Goal: Information Seeking & Learning: Learn about a topic

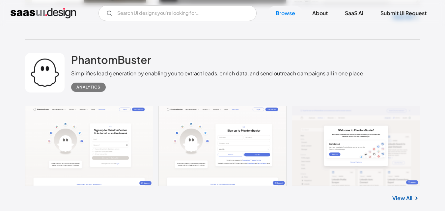
scroll to position [2758, 0]
click at [56, 111] on link at bounding box center [222, 146] width 395 height 80
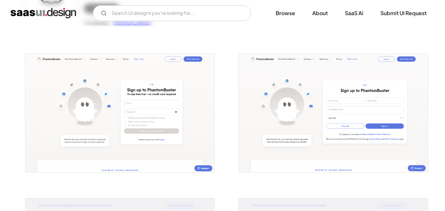
scroll to position [102, 0]
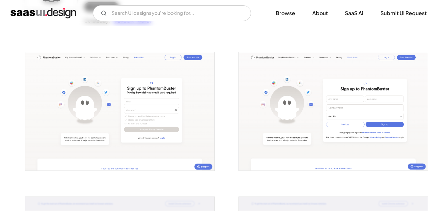
drag, startPoint x: 0, startPoint y: 0, endPoint x: 155, endPoint y: 91, distance: 179.2
click at [155, 91] on img "open lightbox" at bounding box center [119, 111] width 189 height 118
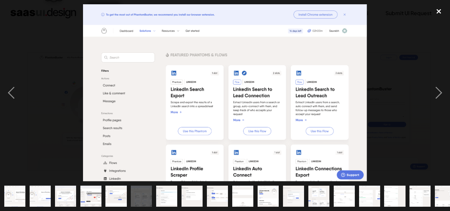
click at [445, 6] on div "close lightbox" at bounding box center [439, 11] width 22 height 14
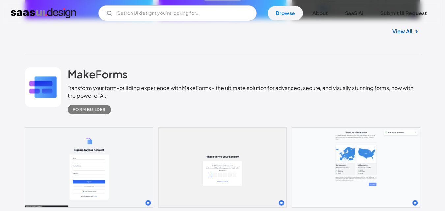
scroll to position [2569, 0]
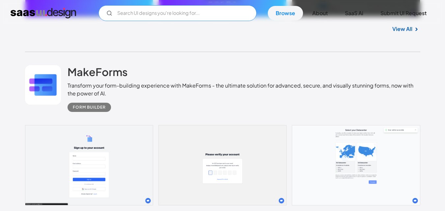
click at [152, 19] on input "Email Form" at bounding box center [178, 13] width 158 height 16
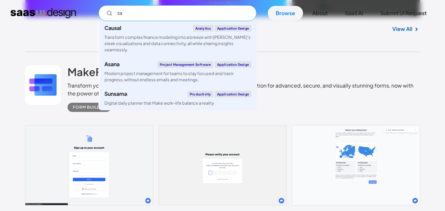
type input "s"
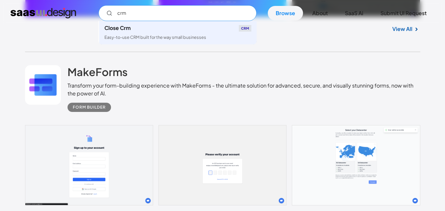
type input "crm"
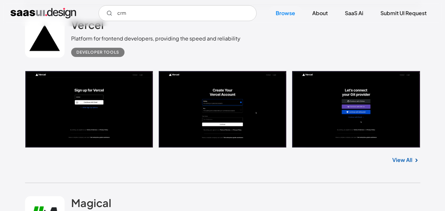
scroll to position [5432, 0]
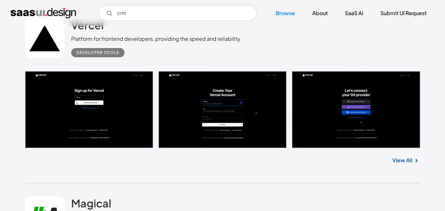
click at [110, 76] on link at bounding box center [222, 109] width 395 height 77
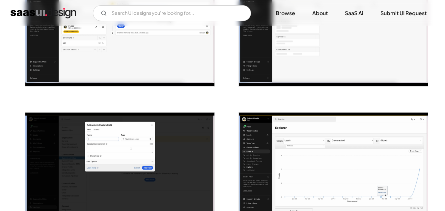
scroll to position [317, 0]
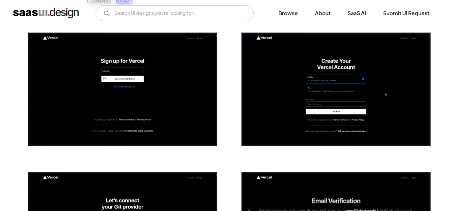
scroll to position [110, 0]
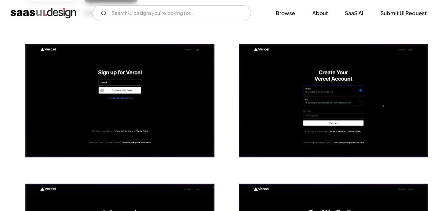
click at [148, 110] on img "open lightbox" at bounding box center [119, 100] width 189 height 113
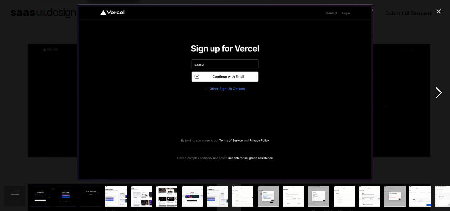
click at [438, 96] on div "next image" at bounding box center [439, 92] width 22 height 177
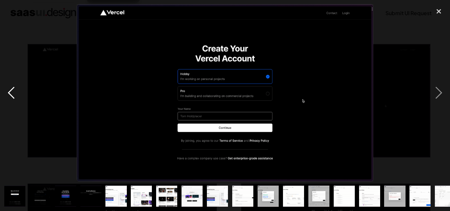
click at [8, 92] on div "previous image" at bounding box center [11, 92] width 22 height 177
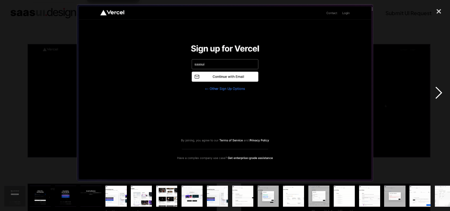
click at [437, 92] on div "next image" at bounding box center [439, 92] width 22 height 177
click at [215, 95] on img at bounding box center [225, 92] width 297 height 177
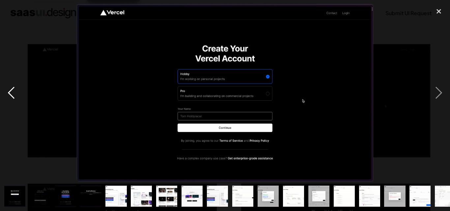
click at [10, 91] on div "previous image" at bounding box center [11, 92] width 22 height 177
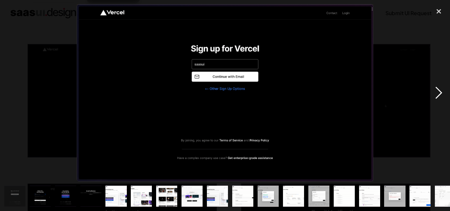
click at [438, 98] on div "next image" at bounding box center [439, 92] width 22 height 177
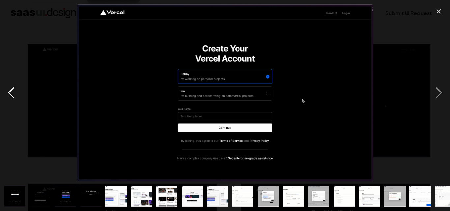
click at [13, 92] on div "previous image" at bounding box center [11, 92] width 22 height 177
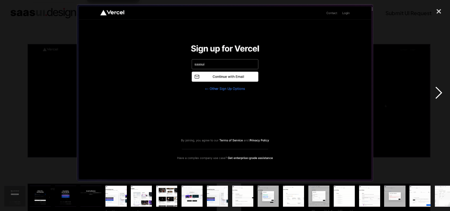
click at [438, 88] on div "next image" at bounding box center [439, 92] width 22 height 177
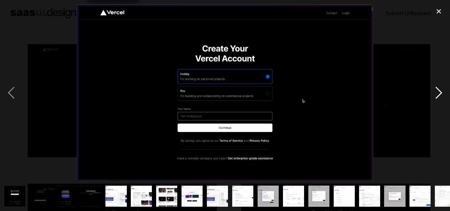
click at [438, 88] on div "next image" at bounding box center [439, 92] width 22 height 177
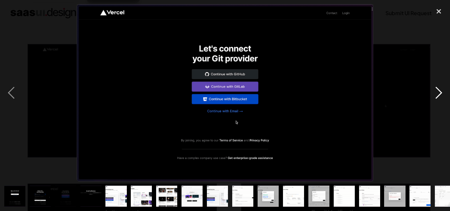
click at [438, 88] on div "next image" at bounding box center [439, 92] width 22 height 177
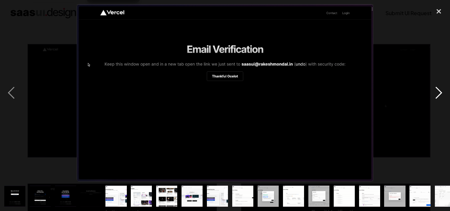
click at [438, 88] on div "next image" at bounding box center [439, 92] width 22 height 177
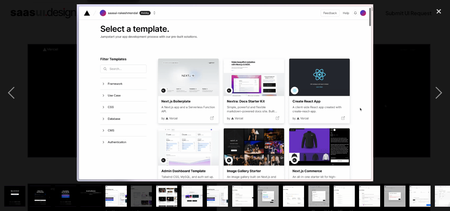
click at [187, 78] on img at bounding box center [225, 92] width 297 height 177
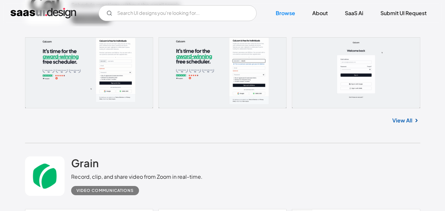
scroll to position [5819, 0]
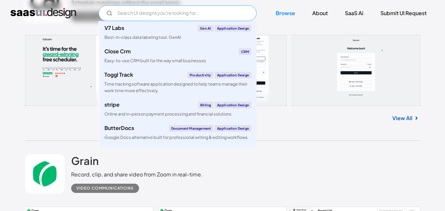
click at [136, 11] on input "Email Form" at bounding box center [178, 13] width 158 height 16
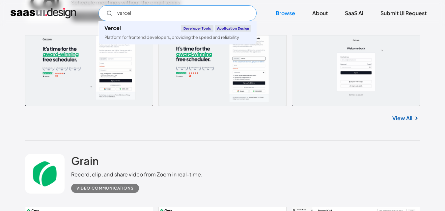
type input "vercel"
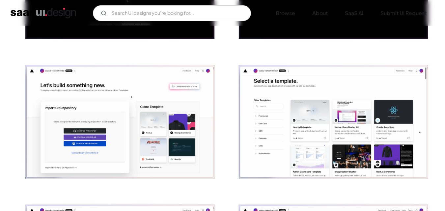
scroll to position [368, 0]
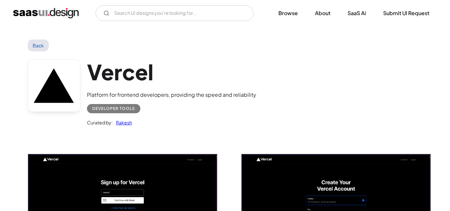
scroll to position [368, 0]
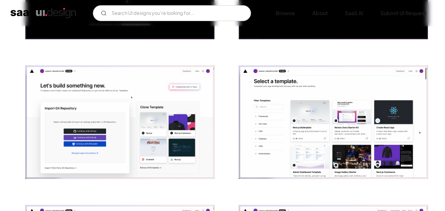
click at [320, 120] on img "open lightbox" at bounding box center [333, 122] width 189 height 113
